Goal: Task Accomplishment & Management: Use online tool/utility

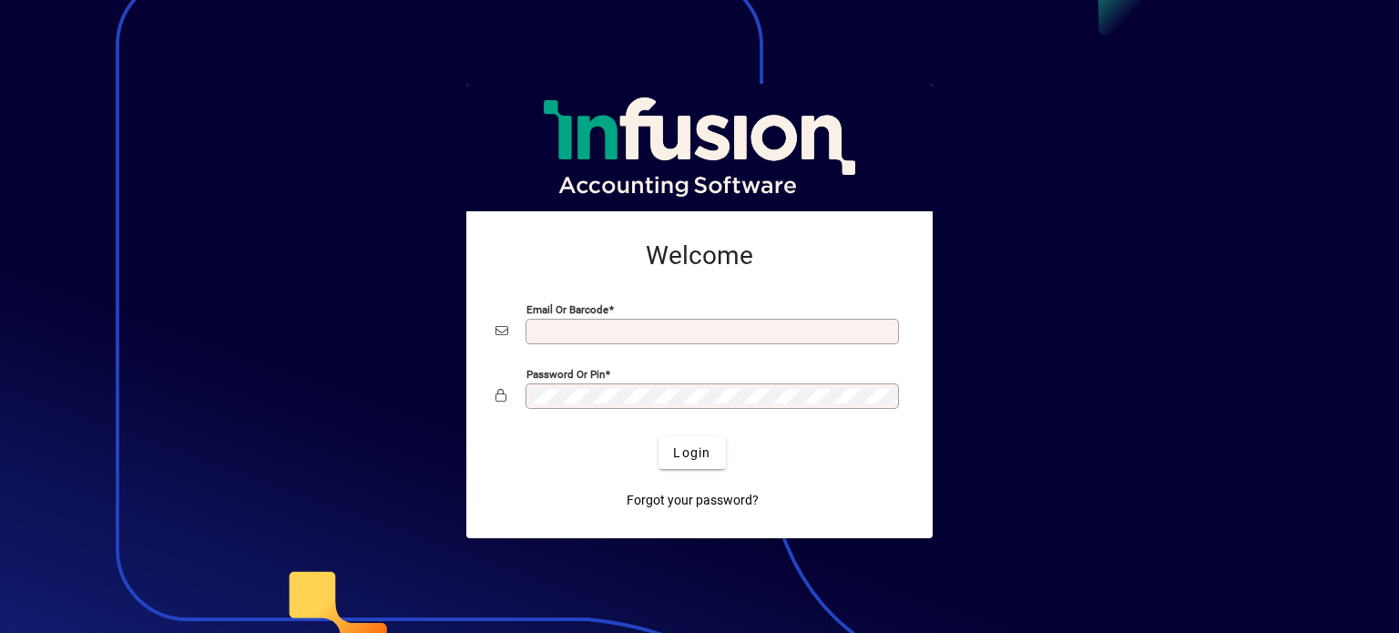
type input "**********"
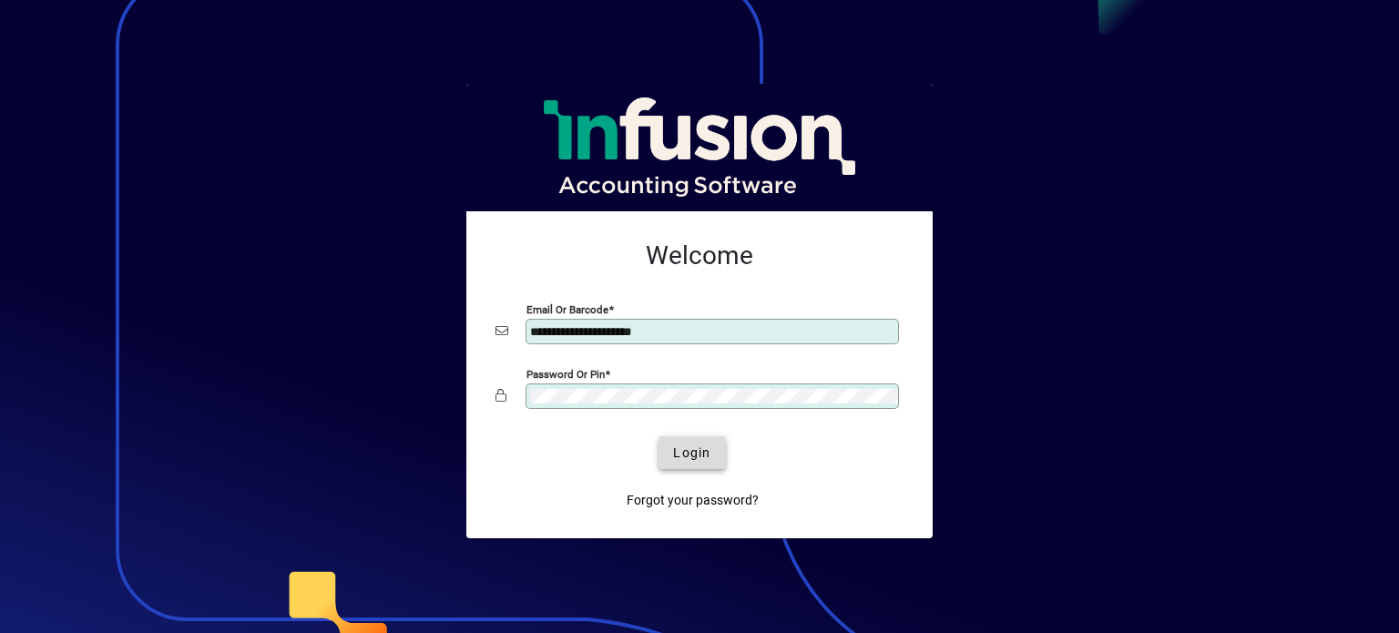
drag, startPoint x: 0, startPoint y: 0, endPoint x: 694, endPoint y: 463, distance: 834.3
click at [694, 463] on span "submit" at bounding box center [692, 453] width 66 height 44
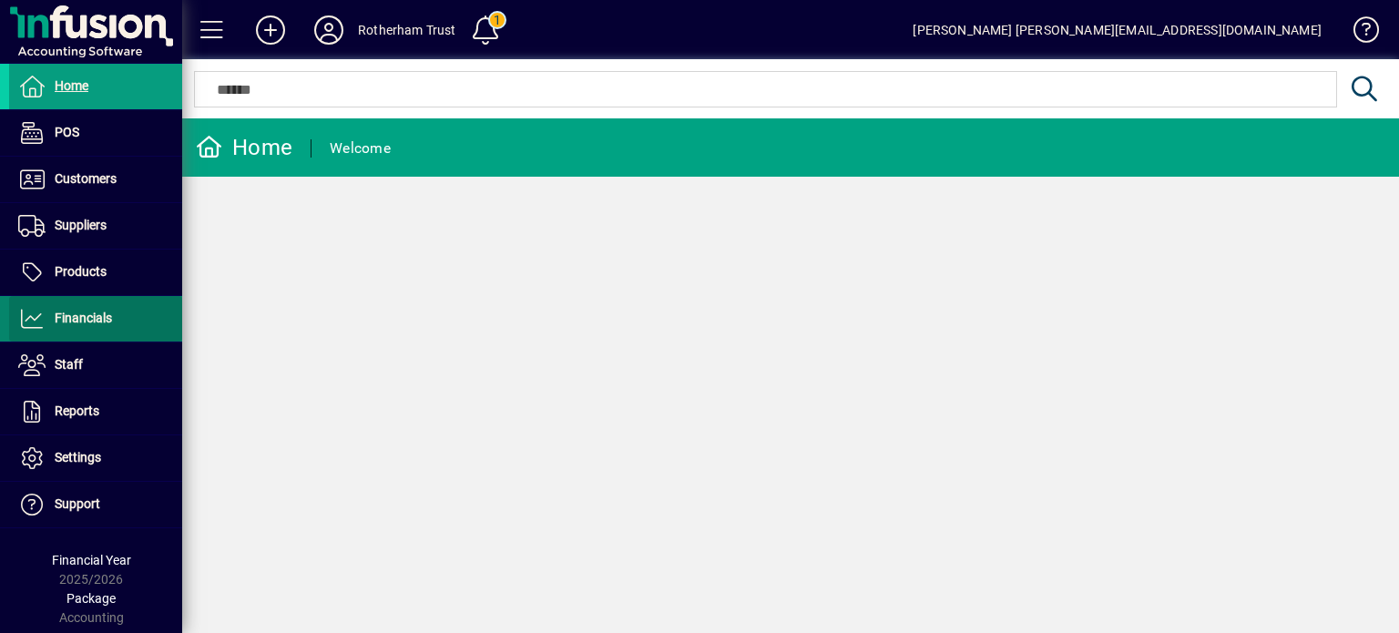
click at [65, 319] on span "Financials" at bounding box center [83, 318] width 57 height 15
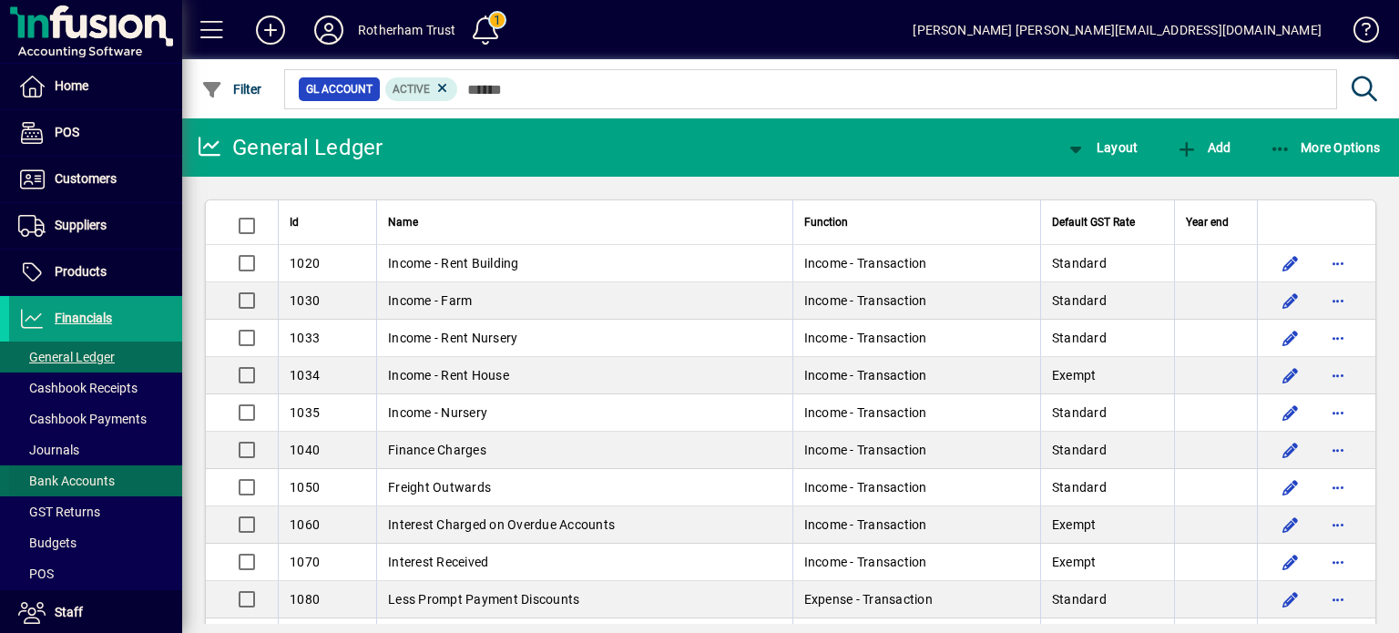
click at [74, 480] on span "Bank Accounts" at bounding box center [66, 481] width 97 height 15
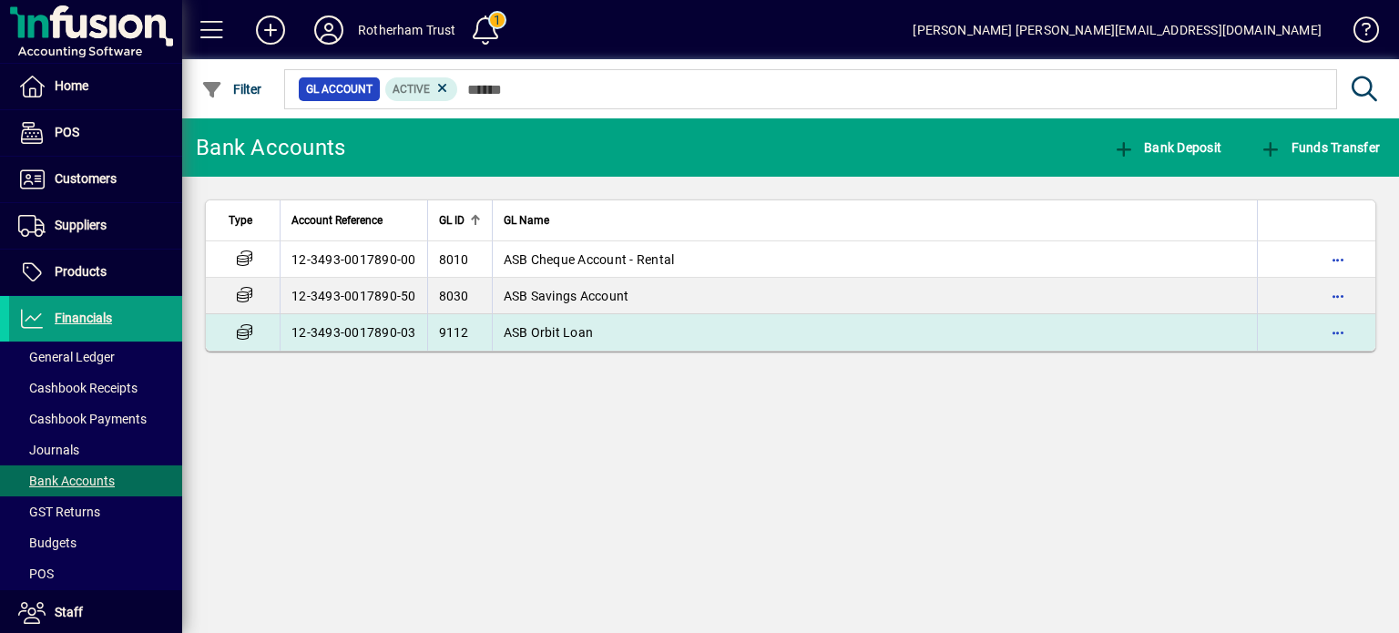
click at [353, 324] on td "12-3493-0017890-03" at bounding box center [354, 332] width 148 height 36
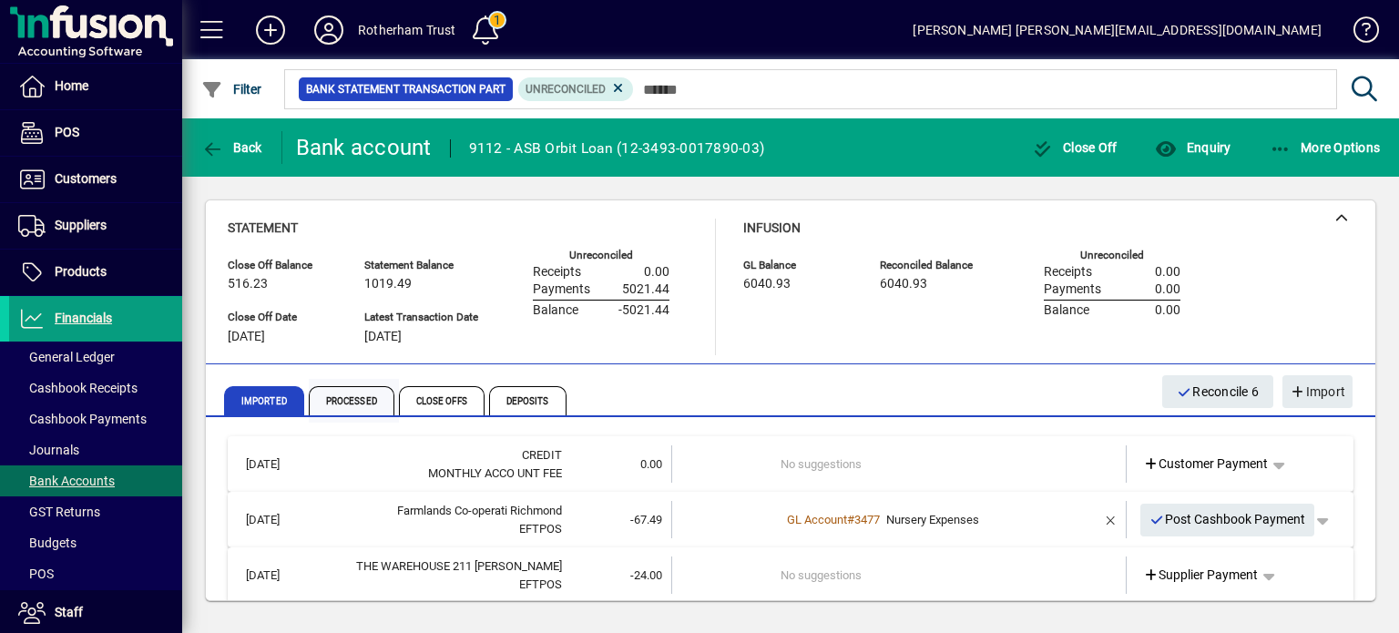
click at [346, 393] on span "Processed" at bounding box center [352, 400] width 86 height 29
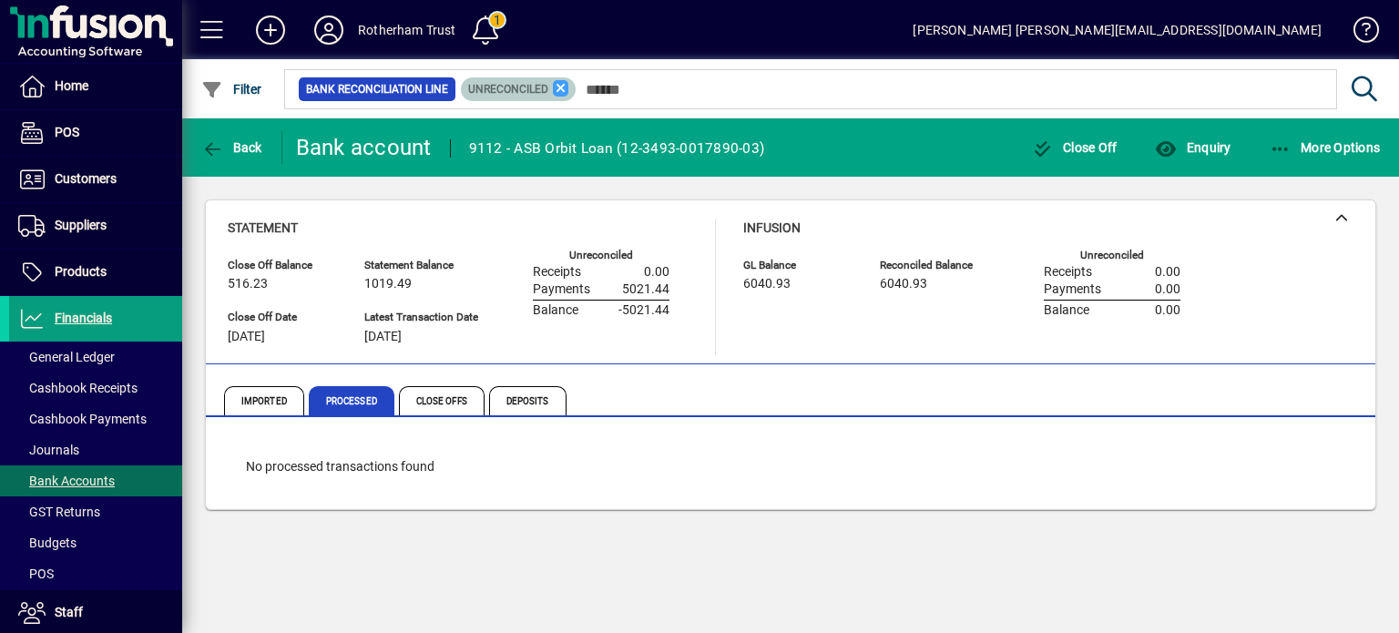
click at [558, 83] on icon at bounding box center [561, 88] width 16 height 16
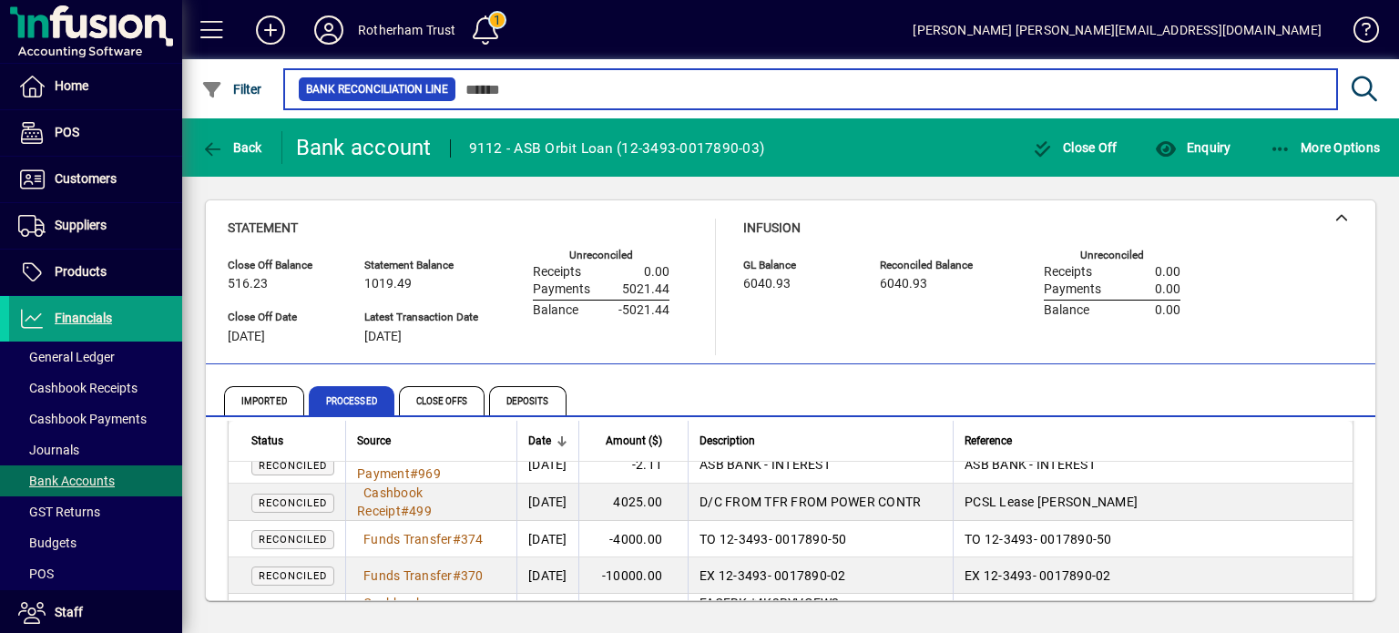
scroll to position [146, 0]
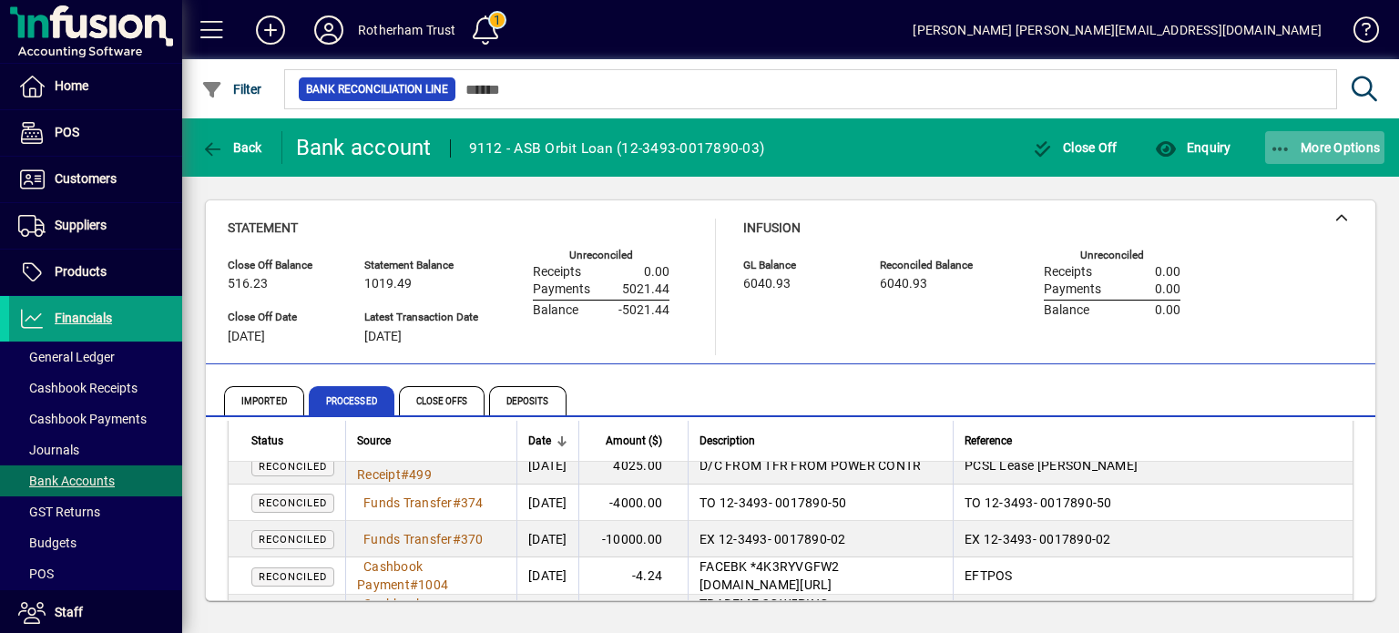
click at [1308, 143] on span "More Options" at bounding box center [1325, 147] width 111 height 15
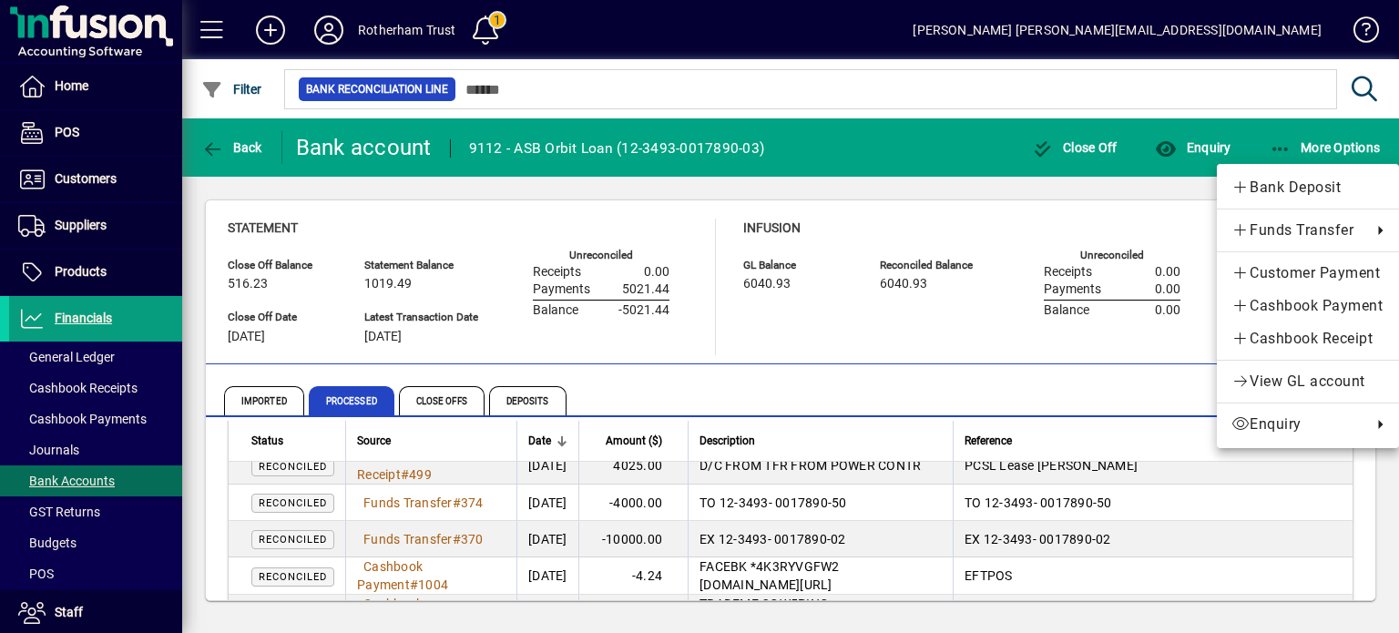
click at [1308, 143] on div at bounding box center [699, 316] width 1399 height 633
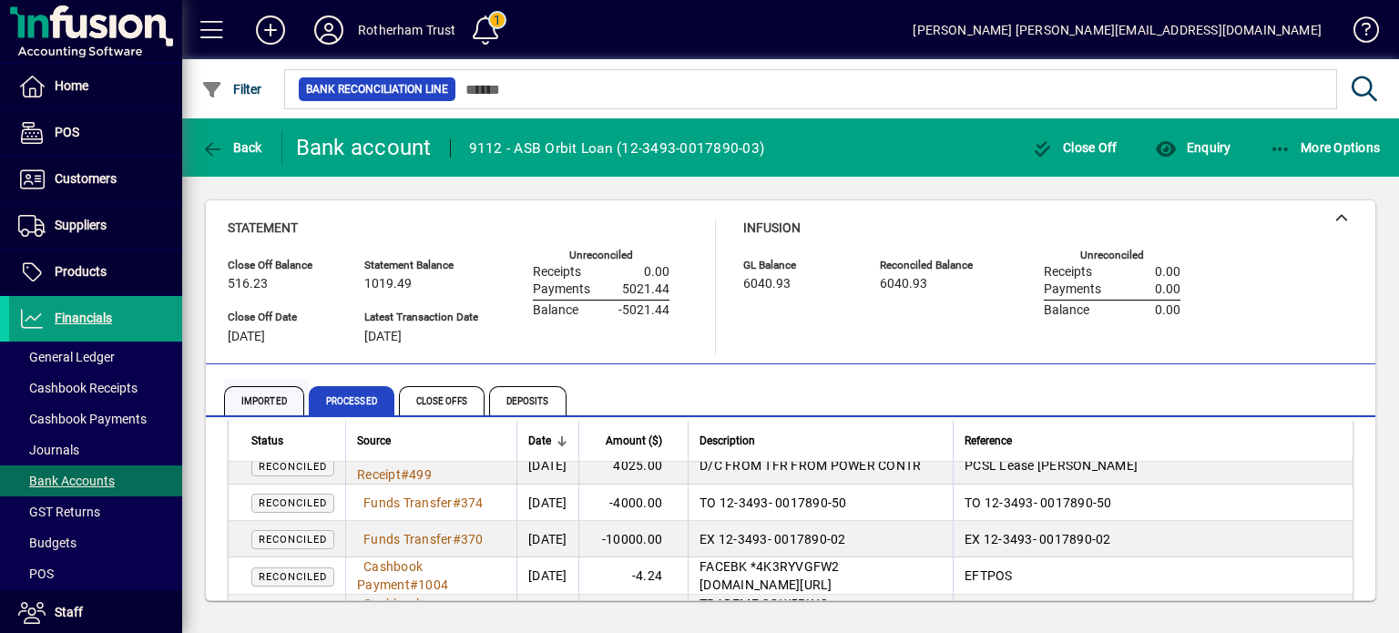
click at [273, 398] on span "Imported" at bounding box center [264, 400] width 80 height 29
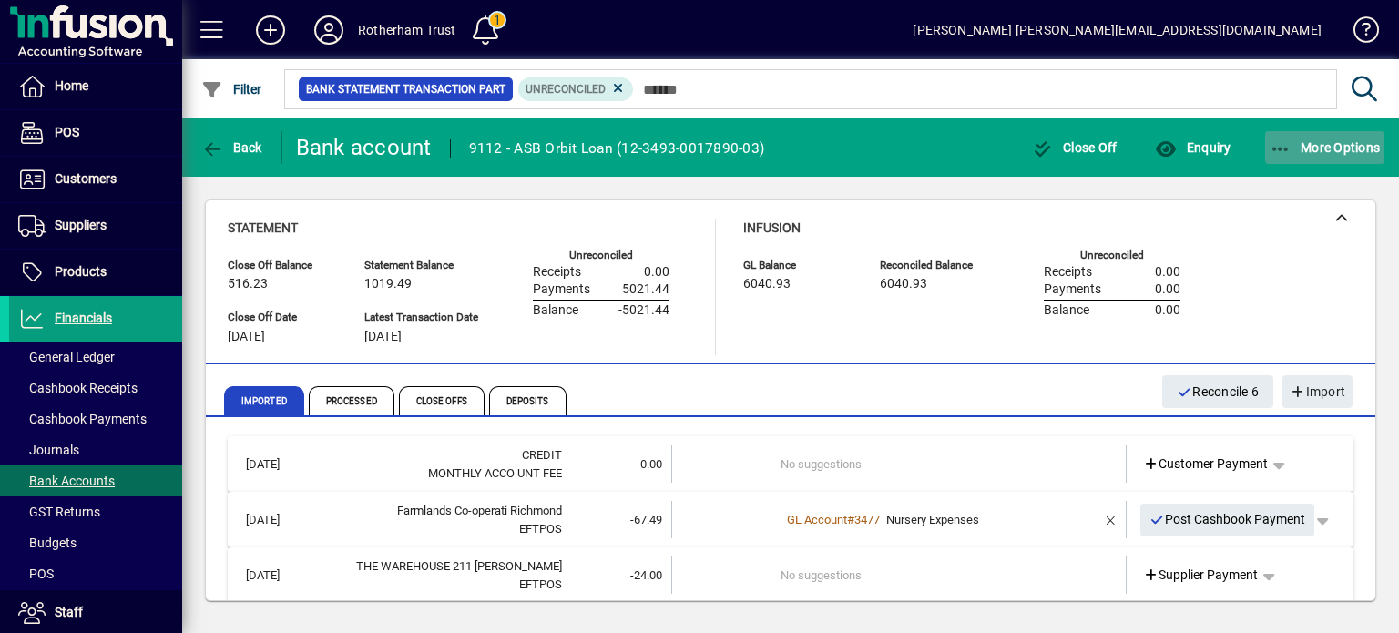
click at [1295, 156] on span "button" at bounding box center [1325, 148] width 120 height 44
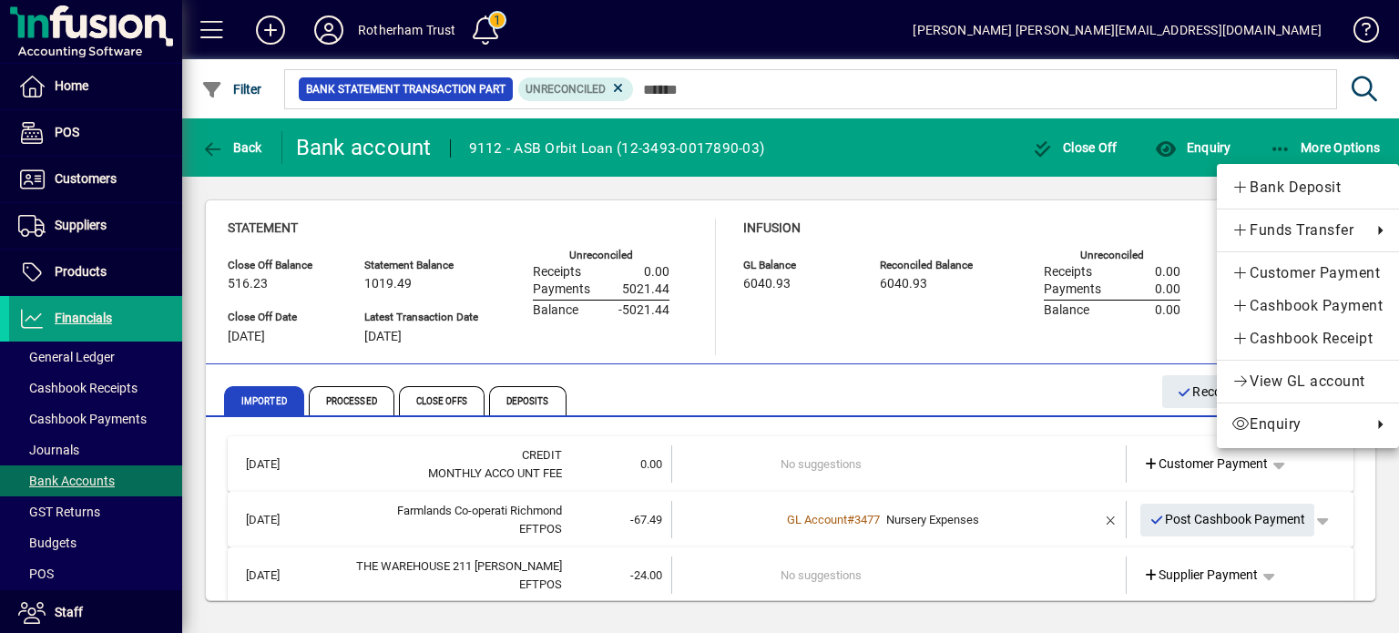
click at [1019, 210] on div at bounding box center [699, 316] width 1399 height 633
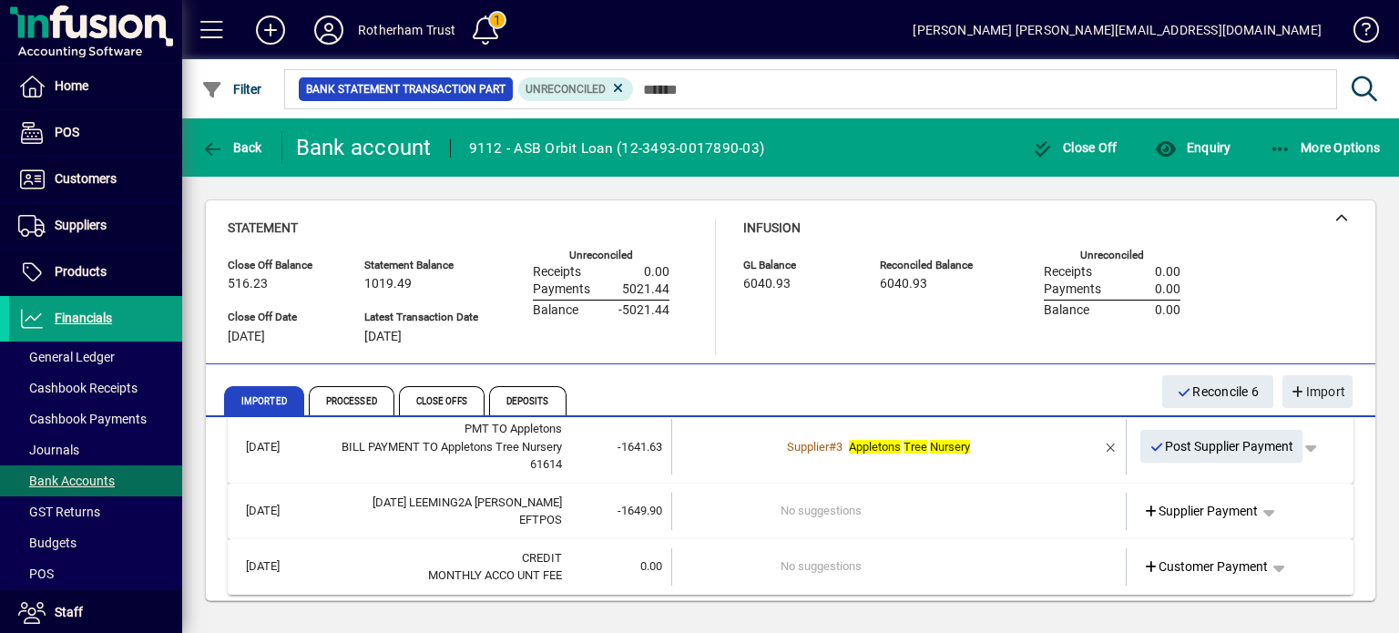
scroll to position [645, 0]
